Goal: Information Seeking & Learning: Understand process/instructions

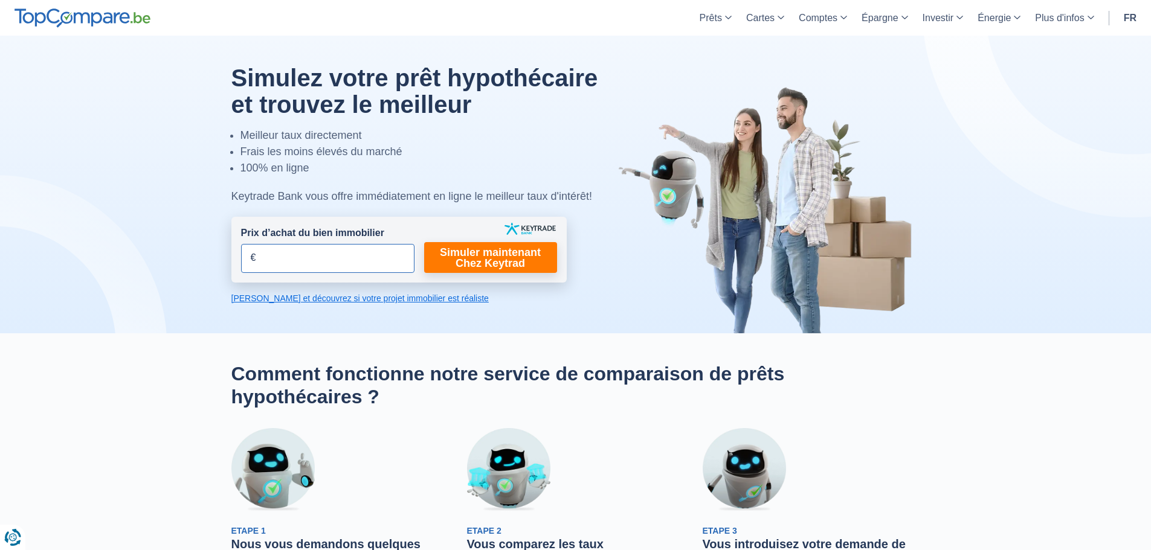
click at [346, 265] on input "Prix d’achat du bien immobilier" at bounding box center [327, 258] width 173 height 29
type input "90.000"
click at [504, 257] on link "Simuler maintenant Chez Keytrad" at bounding box center [490, 257] width 133 height 31
click at [369, 297] on link "Calculez et découvrez si votre projet immobilier est réaliste" at bounding box center [398, 298] width 335 height 12
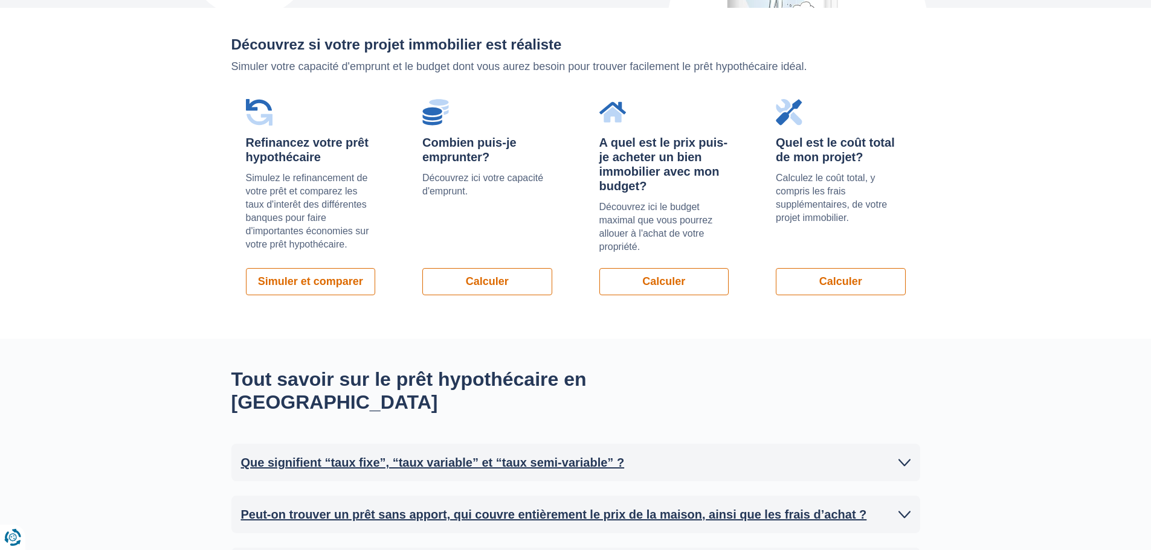
scroll to position [857, 0]
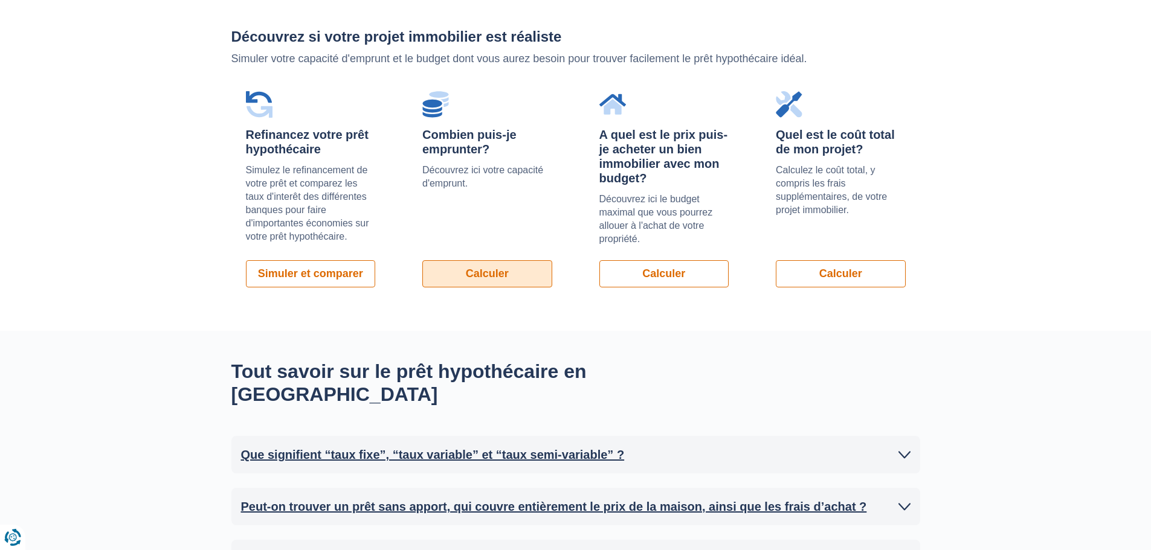
click at [489, 271] on link "Calculer" at bounding box center [487, 273] width 130 height 27
click at [830, 277] on link "Calculer" at bounding box center [841, 273] width 130 height 27
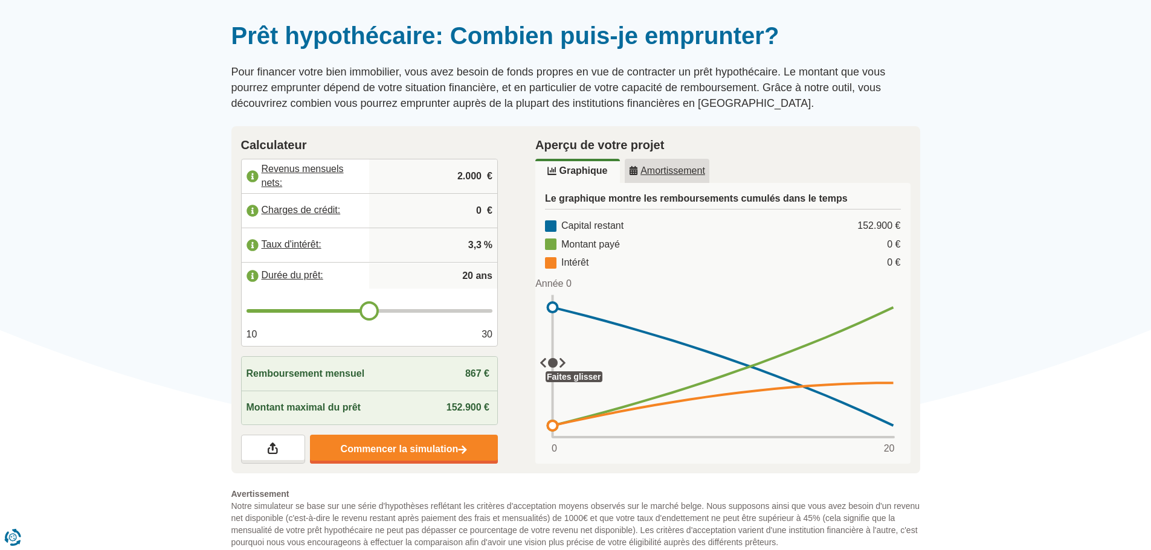
scroll to position [121, 0]
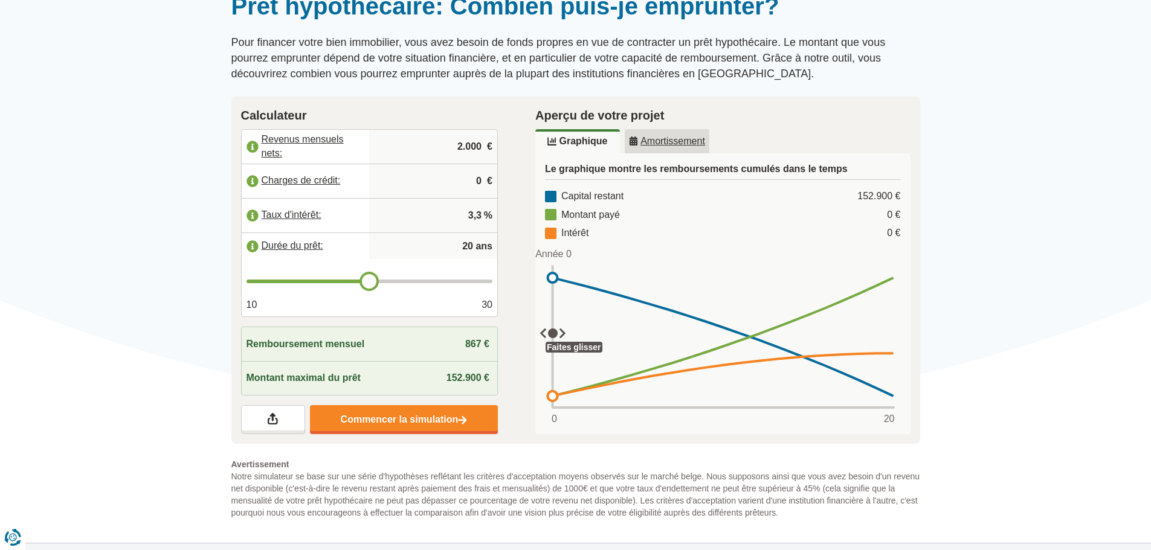
click at [448, 150] on input "2.000" at bounding box center [433, 147] width 118 height 33
drag, startPoint x: 431, startPoint y: 151, endPoint x: 514, endPoint y: 144, distance: 82.4
click at [514, 144] on div "Calculateur Revenus mensuels nets: 2.000 € Charges de crédit: 0 € Taux d'intérê…" at bounding box center [369, 271] width 295 height 348
type input "4.000"
drag, startPoint x: 450, startPoint y: 191, endPoint x: 485, endPoint y: 195, distance: 34.7
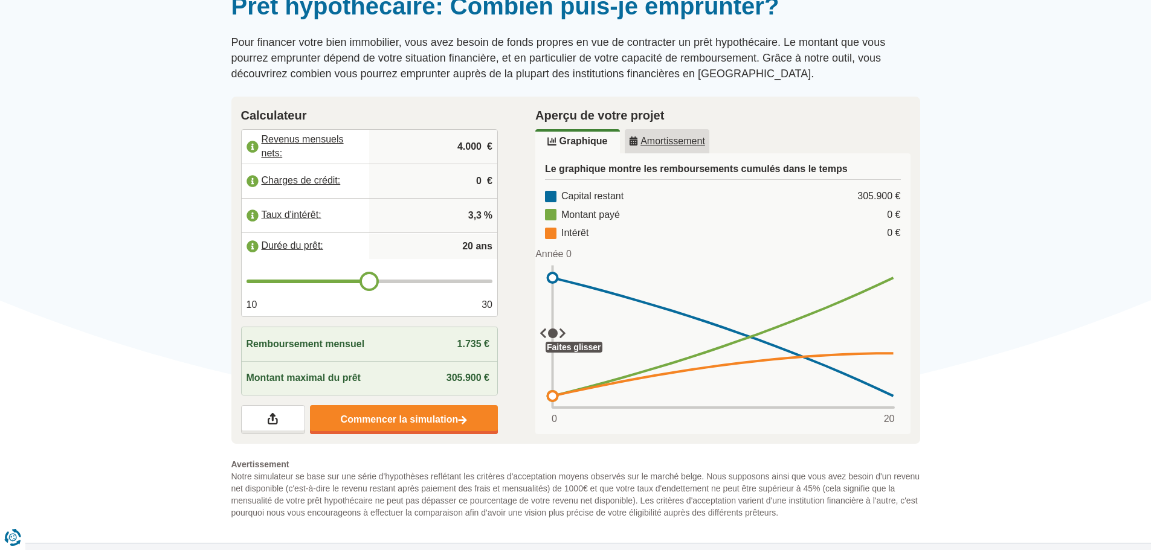
click at [485, 195] on input "0" at bounding box center [433, 181] width 118 height 33
type input "400"
click at [413, 221] on input "3,3" at bounding box center [433, 215] width 118 height 33
drag, startPoint x: 440, startPoint y: 213, endPoint x: 494, endPoint y: 215, distance: 53.2
click at [494, 215] on div "3,3 %" at bounding box center [433, 216] width 128 height 34
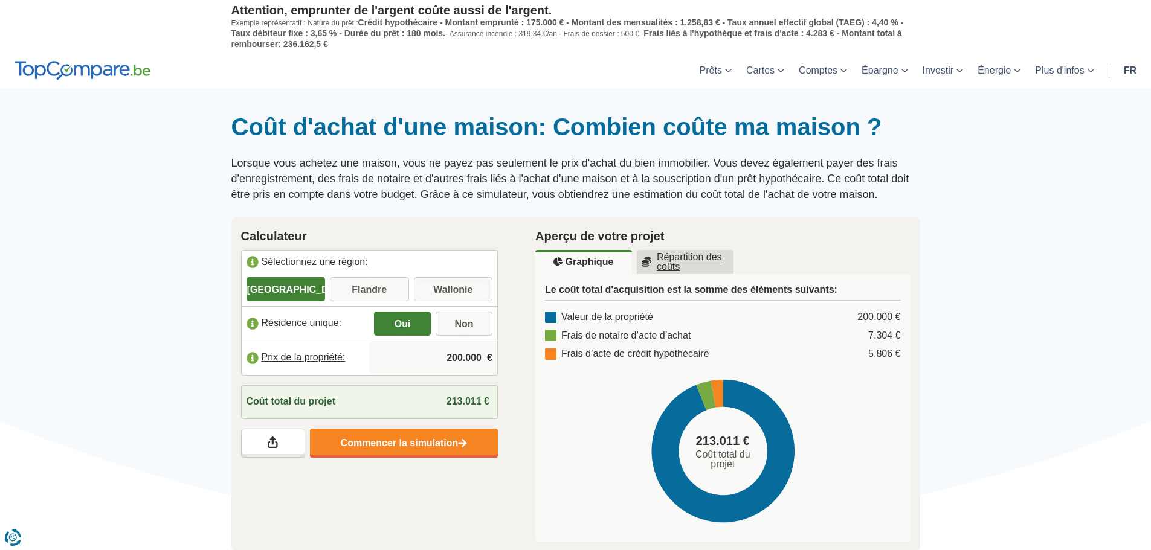
click at [445, 284] on input "Wallonie" at bounding box center [453, 291] width 79 height 22
radio input "true"
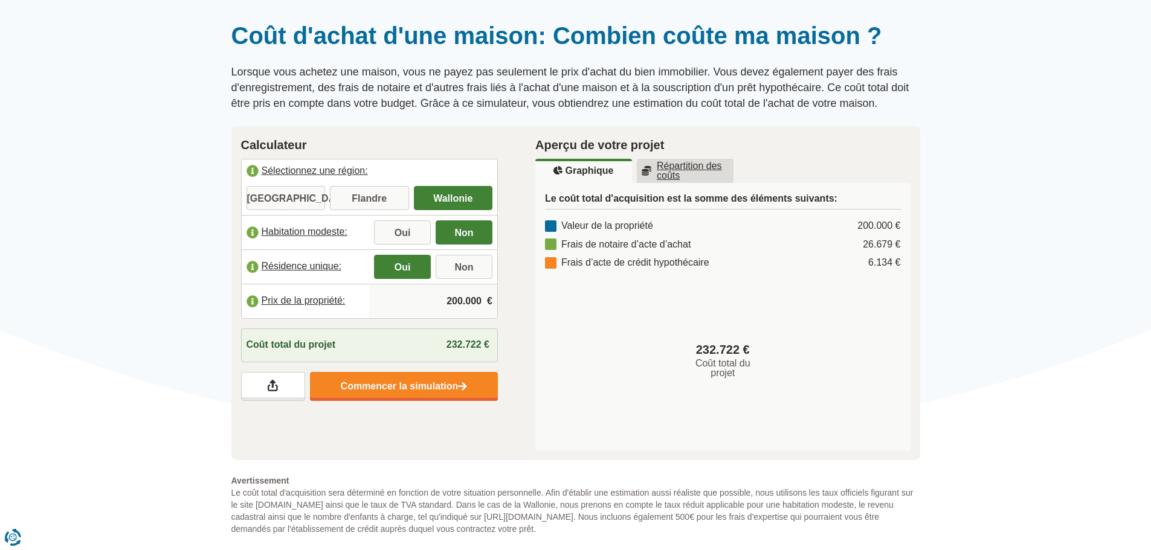
scroll to position [121, 0]
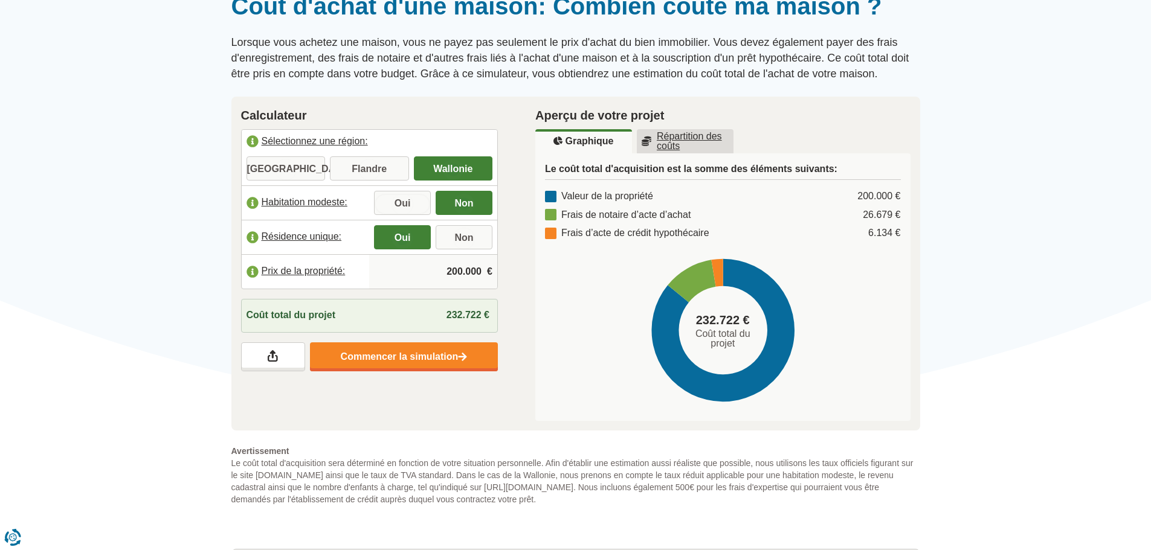
click at [401, 202] on input "Oui" at bounding box center [402, 204] width 57 height 22
radio input "true"
drag, startPoint x: 446, startPoint y: 271, endPoint x: 505, endPoint y: 273, distance: 59.2
click at [505, 273] on div "Calculateur Sélectionnez une région: Bruxelles Flandre Wallonie Habitation mode…" at bounding box center [369, 239] width 295 height 285
click at [533, 323] on div "Aperçu de votre projet Graphique Répartition des coûts Le coût total d'acquisit…" at bounding box center [723, 264] width 413 height 335
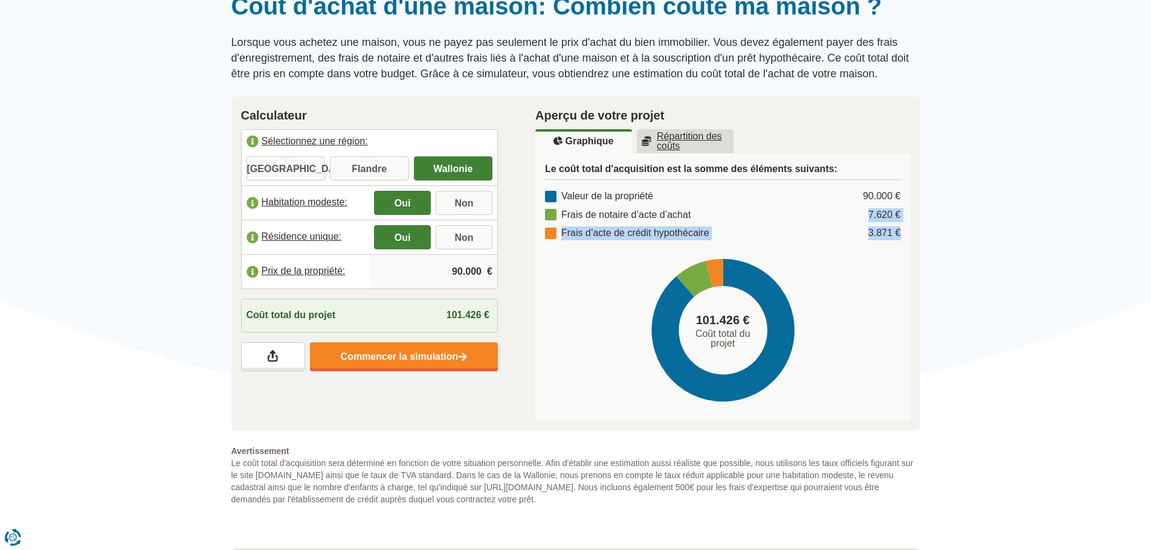
drag, startPoint x: 864, startPoint y: 215, endPoint x: 906, endPoint y: 227, distance: 44.0
click at [906, 227] on div "Le coût total d'acquisition est la somme des éléments suivants: Valeur de la pr…" at bounding box center [722, 287] width 375 height 268
click at [456, 269] on input "90.000" at bounding box center [433, 272] width 118 height 33
type input "80.000"
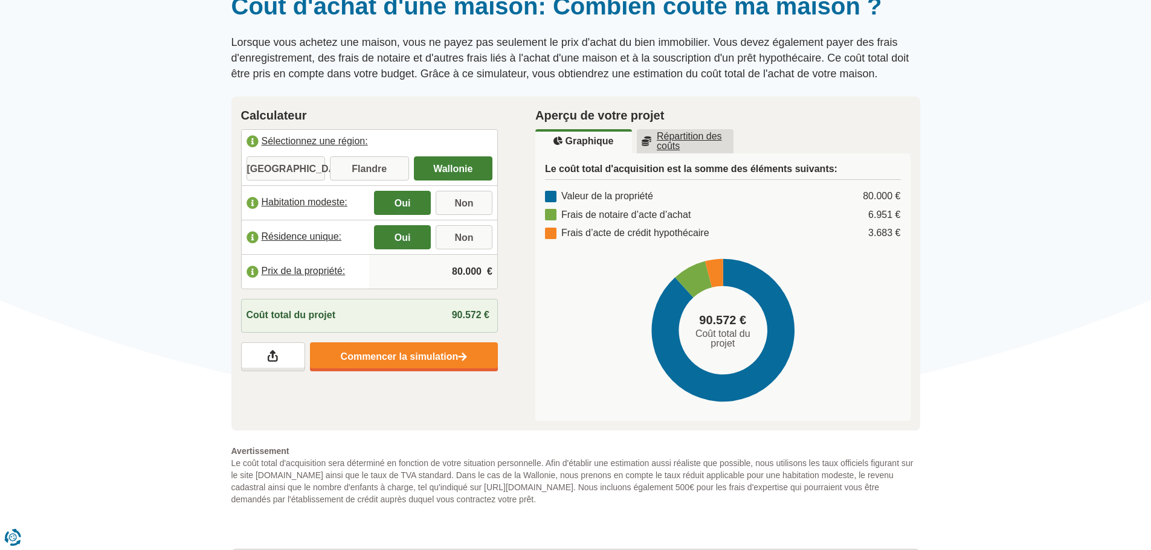
click at [677, 135] on u "Répartition des coûts" at bounding box center [685, 141] width 87 height 19
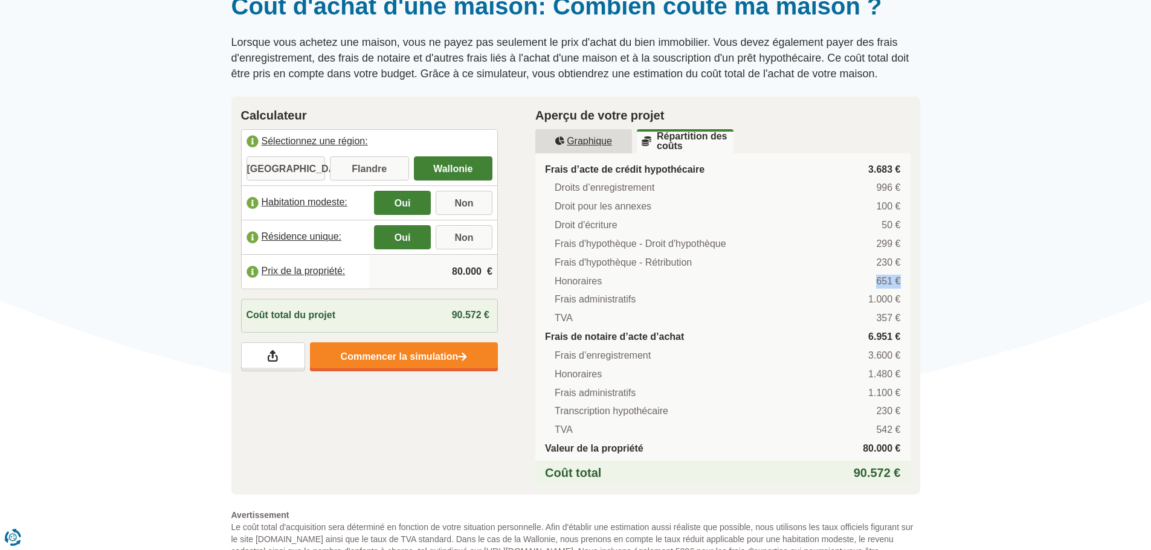
drag, startPoint x: 796, startPoint y: 279, endPoint x: 922, endPoint y: 279, distance: 126.3
click at [922, 279] on div "Aperçu de votre projet Graphique Répartition des coûts Le coût total d'acquisit…" at bounding box center [723, 296] width 413 height 399
drag, startPoint x: 818, startPoint y: 376, endPoint x: 912, endPoint y: 374, distance: 93.7
click at [912, 374] on div "Aperçu de votre projet Graphique Répartition des coûts Le coût total d'acquisit…" at bounding box center [723, 296] width 413 height 399
drag, startPoint x: 608, startPoint y: 370, endPoint x: 547, endPoint y: 370, distance: 61.0
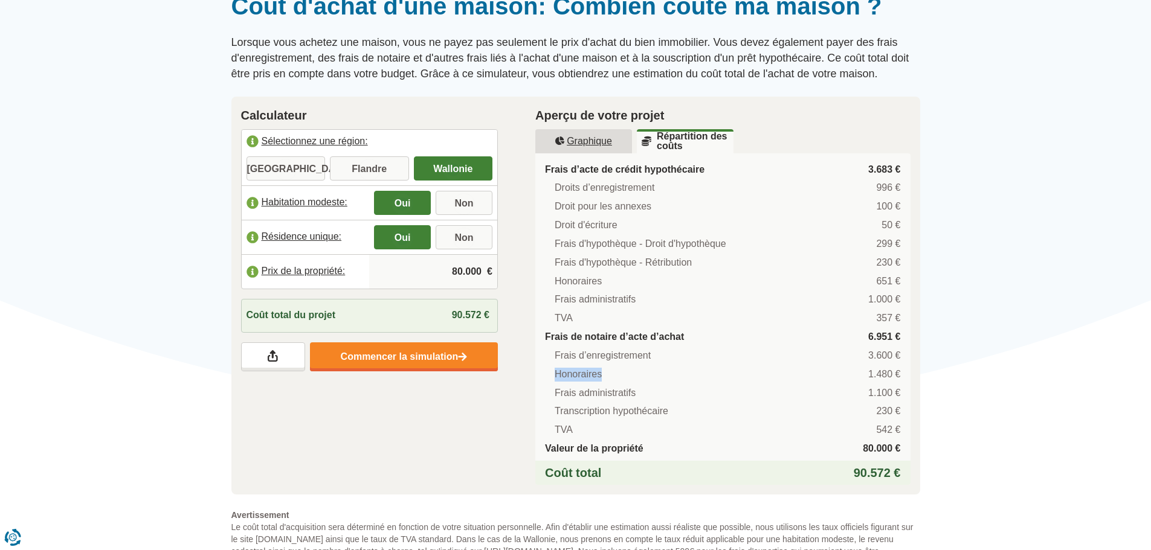
click at [547, 370] on ul "Frais d’enregistrement 3.600 € Honoraires 1.480 € Frais administratifs 1.100 € …" at bounding box center [723, 393] width 356 height 88
drag, startPoint x: 862, startPoint y: 376, endPoint x: 903, endPoint y: 372, distance: 41.9
click at [902, 372] on ul "Frais d’acte de crédit hypothécaire 3.683 € Droits d’enregistrement 996 € Droit…" at bounding box center [722, 304] width 375 height 303
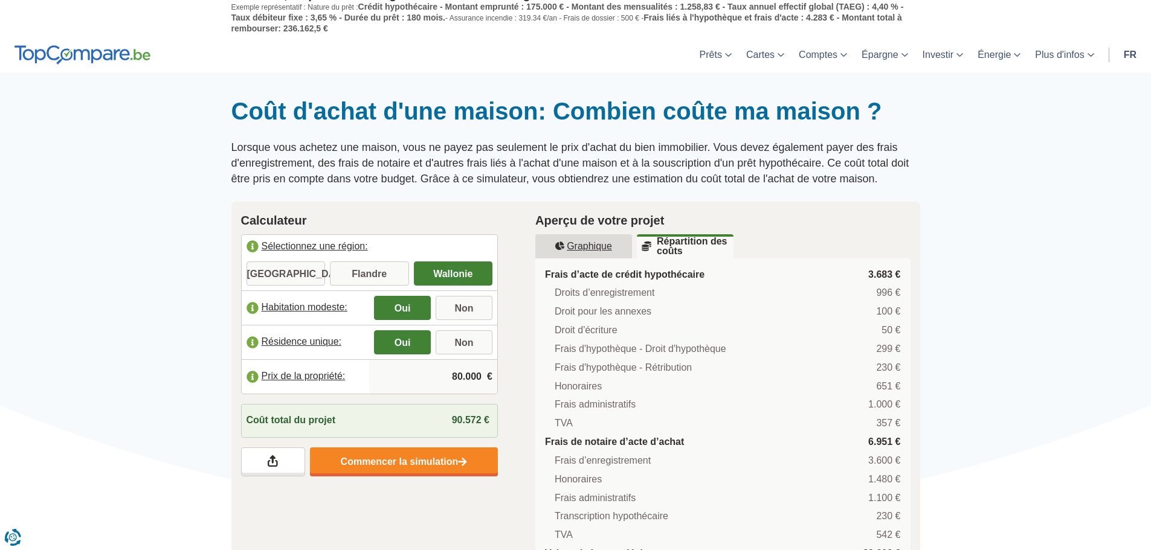
scroll to position [0, 0]
